Goal: Find specific page/section: Find specific page/section

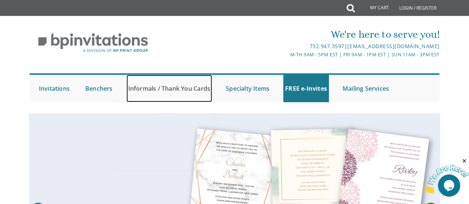
click at [158, 94] on link "Informals / Thank You Cards" at bounding box center [169, 88] width 86 height 27
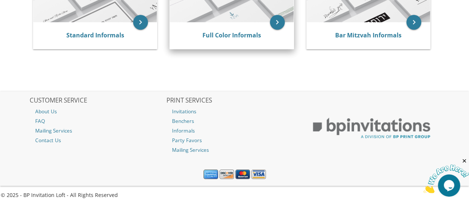
scroll to position [217, 0]
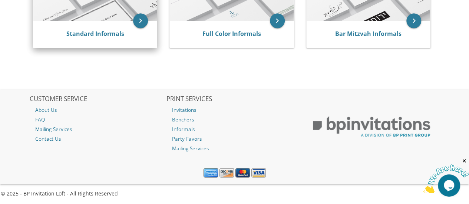
click at [118, 39] on div "Standard Informals" at bounding box center [95, 34] width 124 height 27
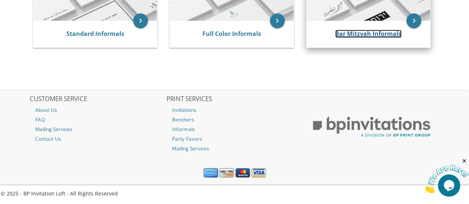
click at [373, 33] on link "Bar Mitzvah Informals" at bounding box center [368, 34] width 66 height 8
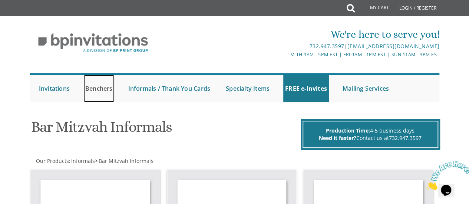
click at [101, 89] on link "Benchers" at bounding box center [98, 88] width 31 height 27
